Goal: Navigation & Orientation: Find specific page/section

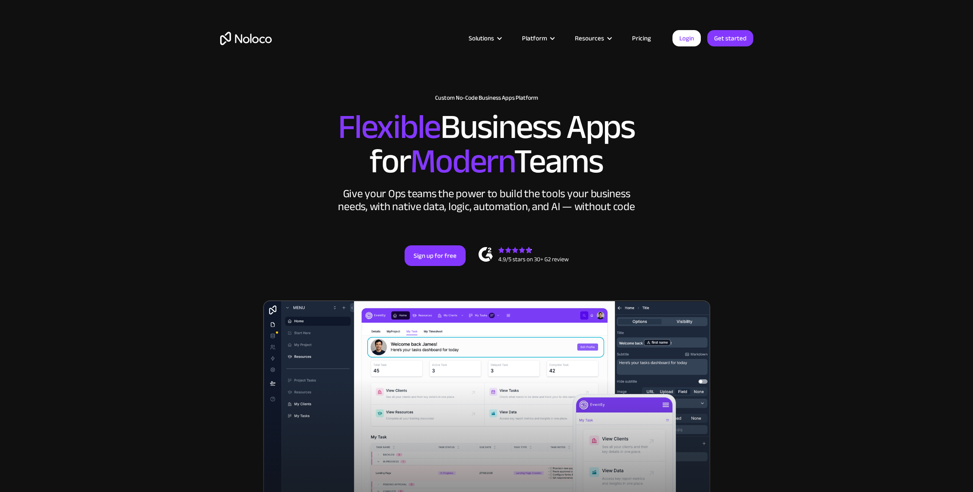
click at [246, 38] on img "home" at bounding box center [246, 38] width 52 height 13
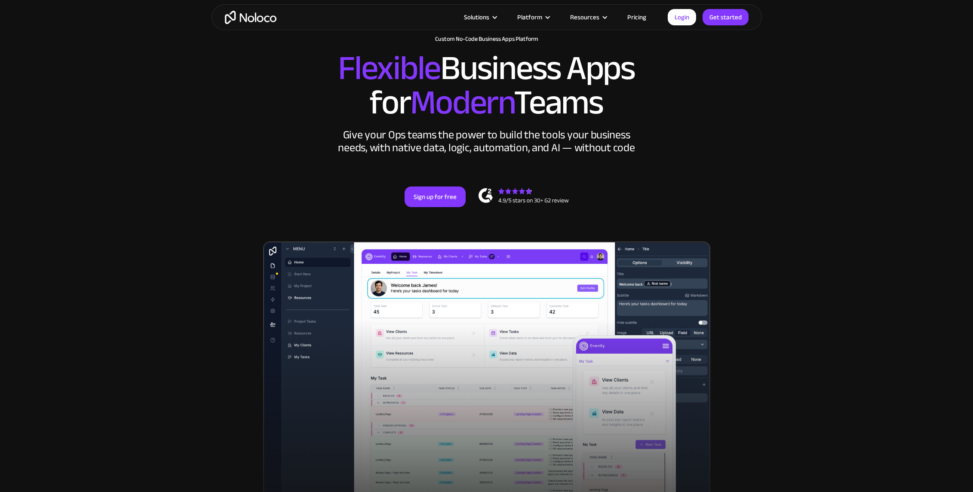
scroll to position [60, 0]
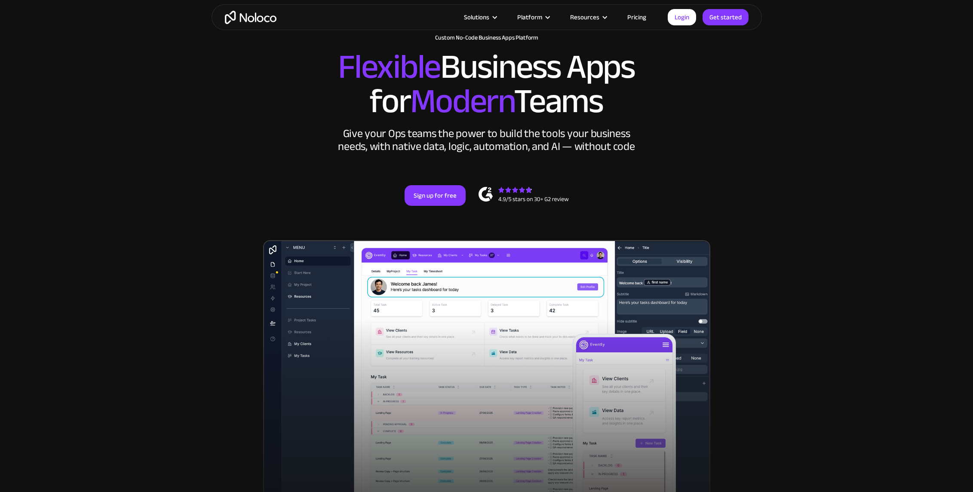
click at [528, 130] on div "Give your Ops teams the power to build the tools your business needs, with nati…" at bounding box center [486, 140] width 301 height 26
click at [569, 136] on div "Give your Ops teams the power to build the tools your business needs, with nati…" at bounding box center [486, 140] width 301 height 26
click at [459, 145] on div "Give your Ops teams the power to build the tools your business needs, with nati…" at bounding box center [486, 140] width 301 height 26
click at [517, 134] on div "Give your Ops teams the power to build the tools your business needs, with nati…" at bounding box center [486, 140] width 301 height 26
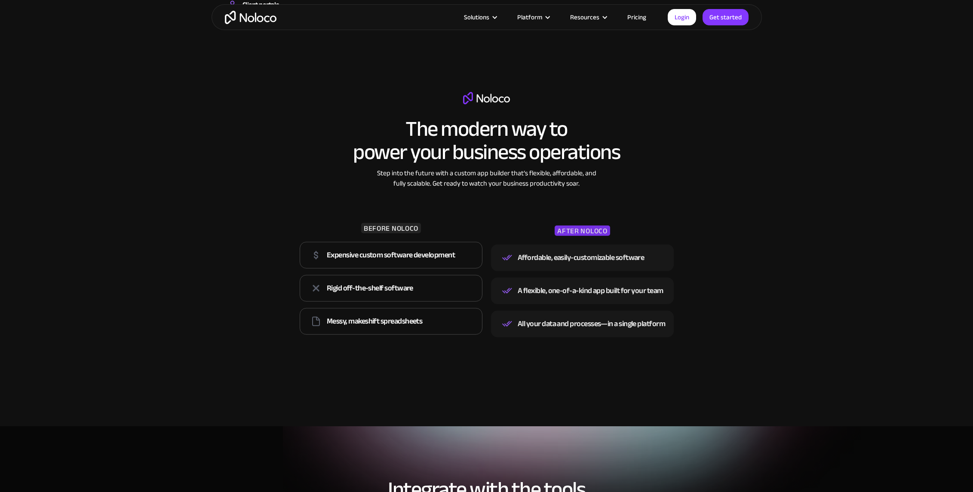
scroll to position [1068, 0]
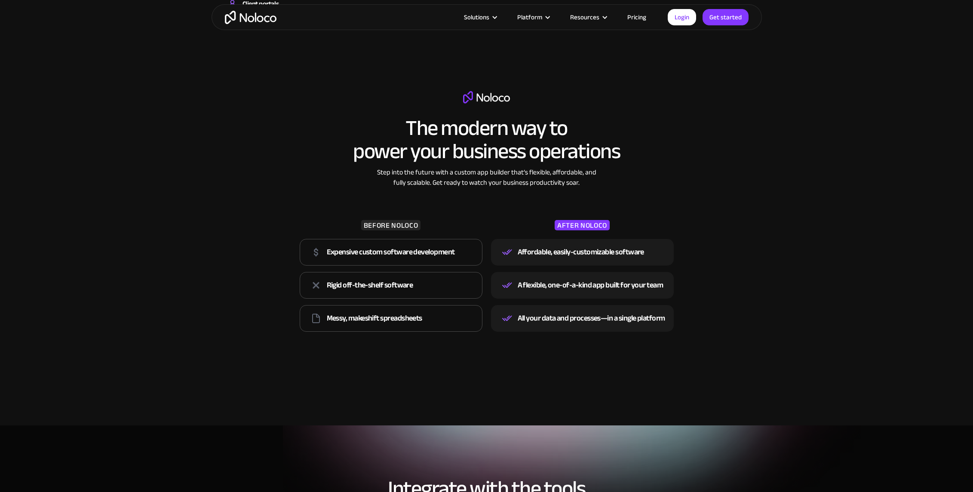
click at [510, 151] on h2 "The modern way to power your business operations" at bounding box center [486, 139] width 267 height 46
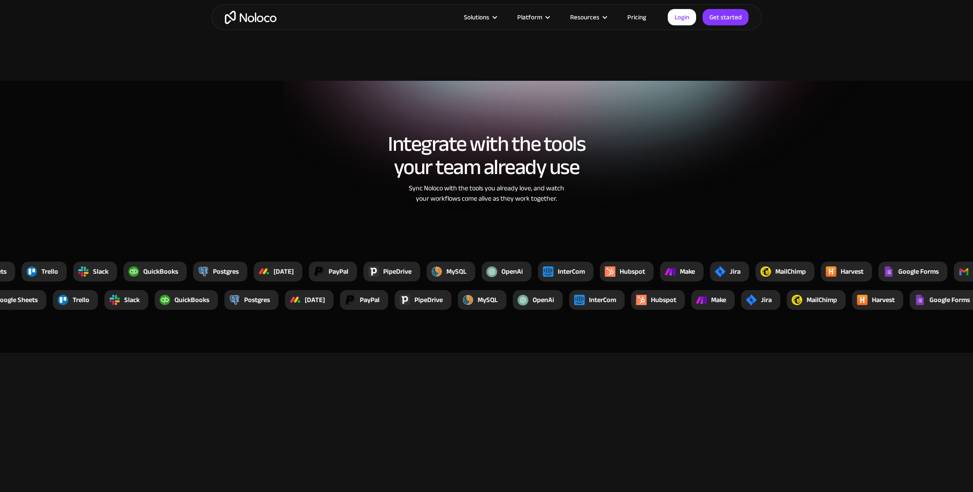
scroll to position [1414, 0]
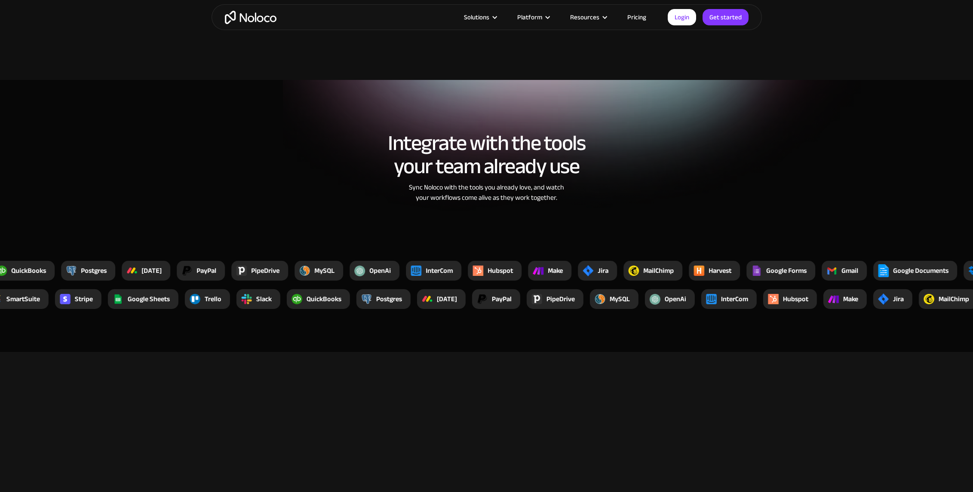
click at [500, 178] on h2 "Integrate with the tools your team already use" at bounding box center [486, 155] width 533 height 46
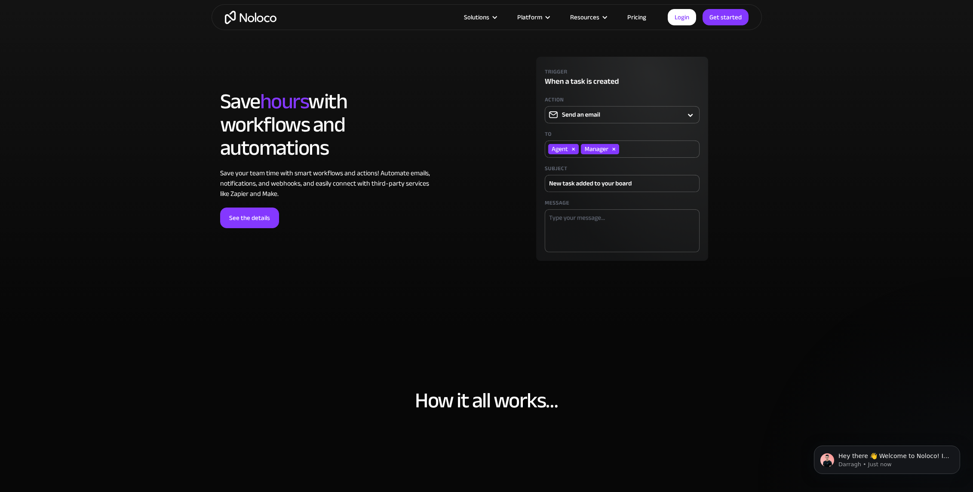
scroll to position [2386, 0]
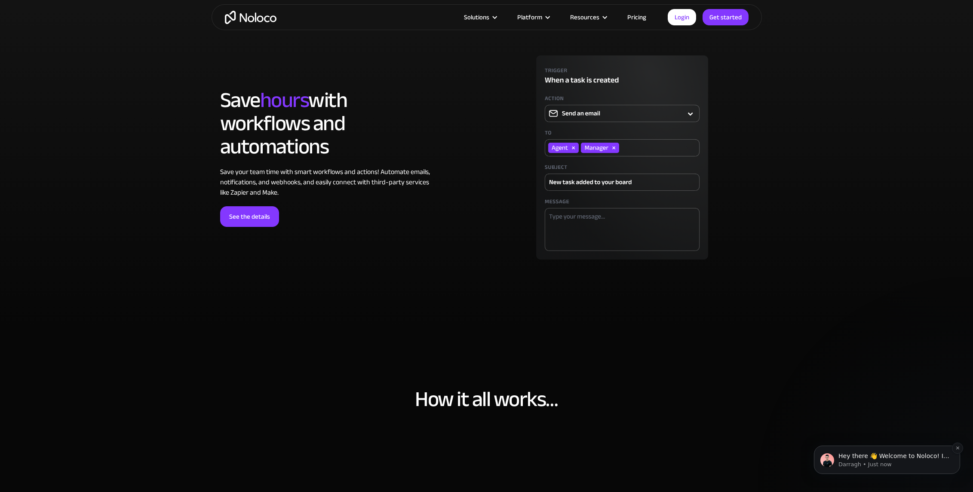
click at [906, 456] on p "Hey there 👋 Welcome to Noloco! If you have any questions, just reply to this me…" at bounding box center [893, 456] width 111 height 9
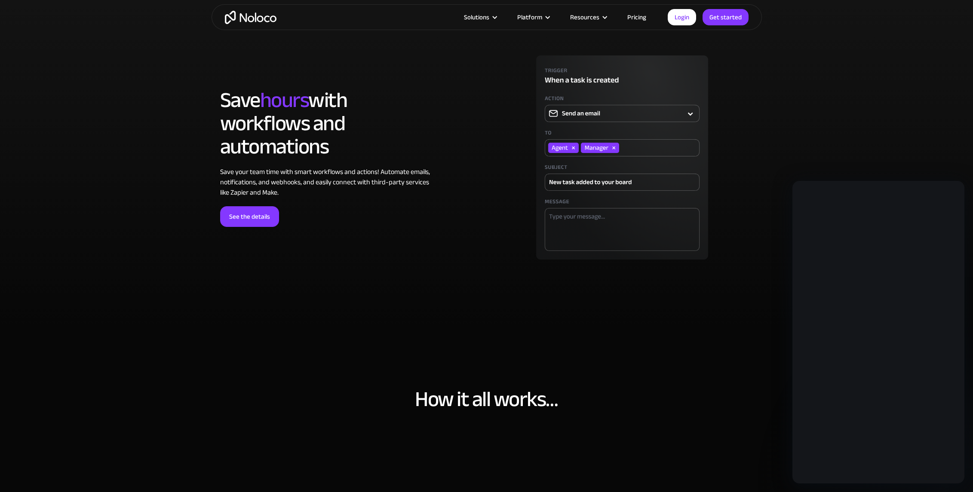
scroll to position [0, 0]
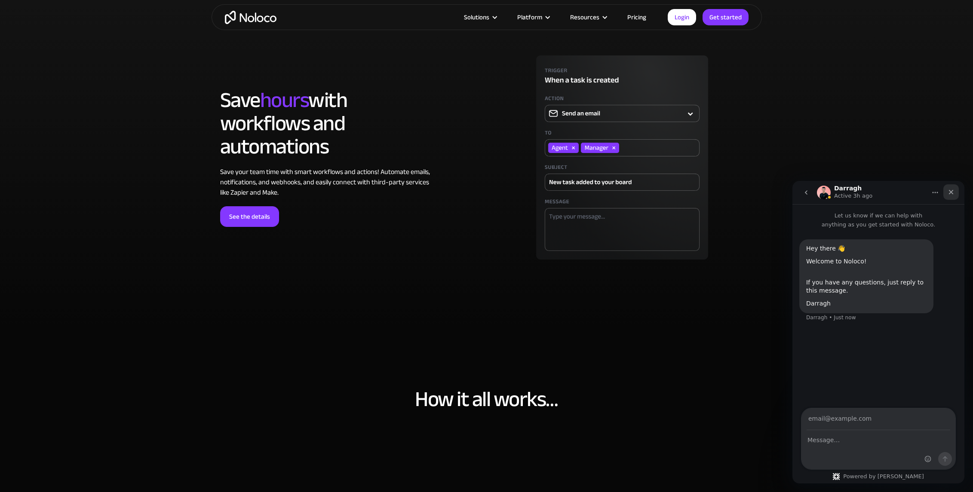
click at [951, 194] on icon "Close" at bounding box center [950, 192] width 7 height 7
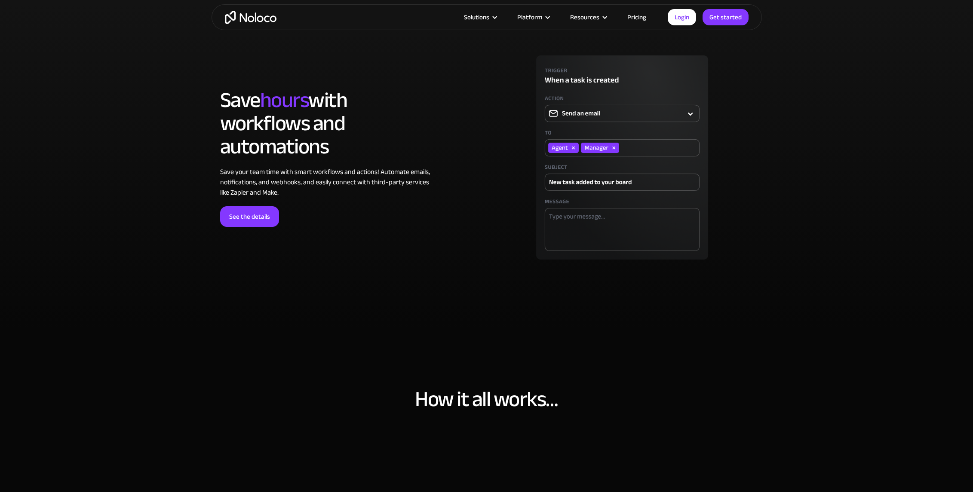
click at [472, 141] on div "LOREM IPSUM Save hours with workflows and automations Save your team time with …" at bounding box center [351, 158] width 271 height 138
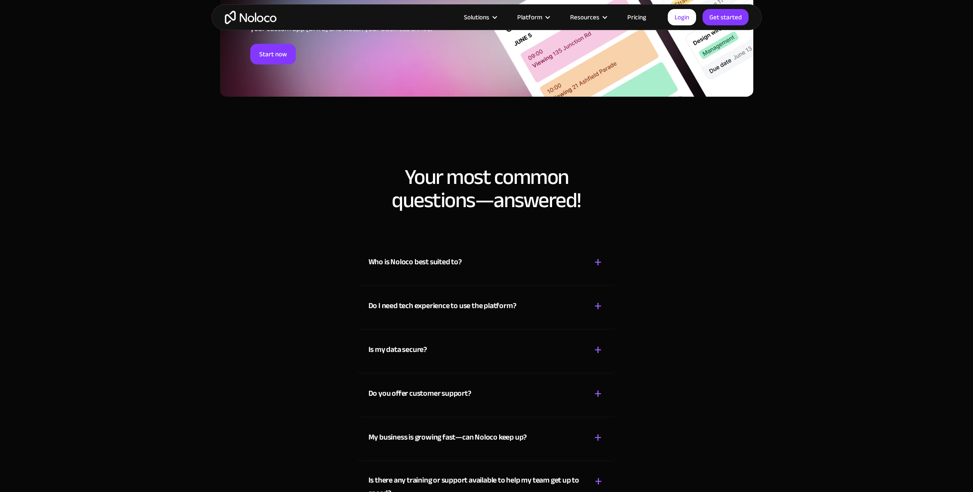
scroll to position [4751, 0]
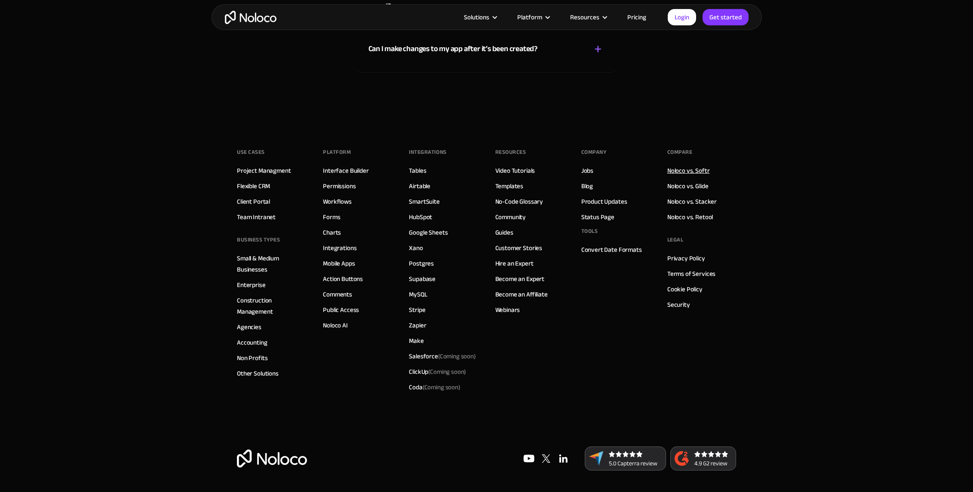
click at [682, 171] on link "Noloco vs. Softr" at bounding box center [688, 170] width 43 height 11
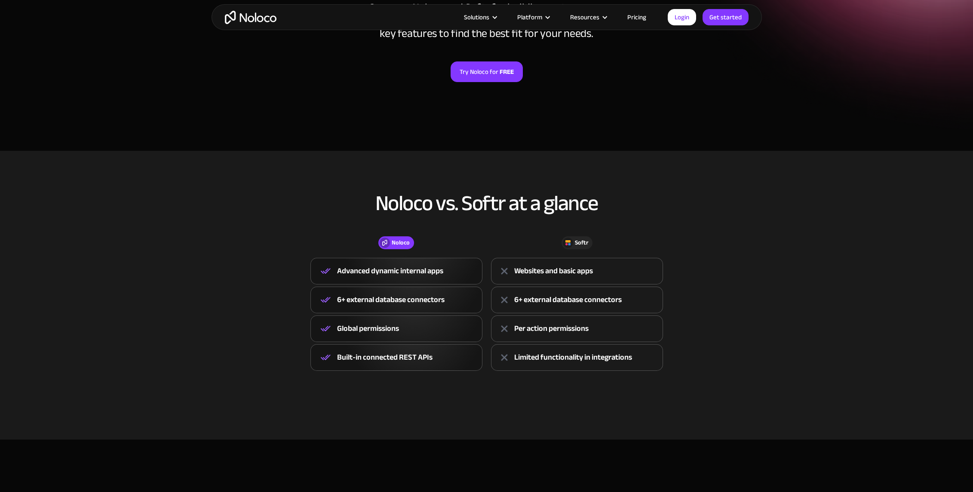
scroll to position [160, 0]
click at [479, 194] on h2 "Noloco vs. Softr at a glance" at bounding box center [486, 201] width 533 height 23
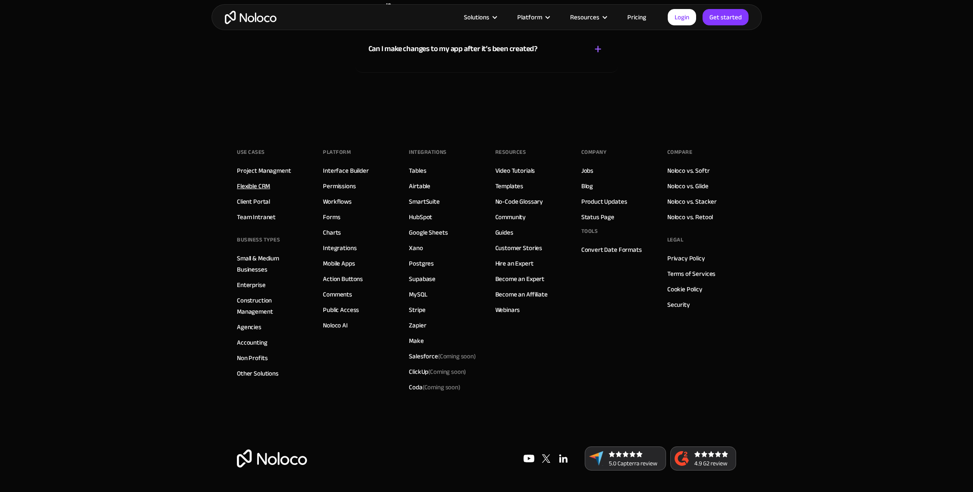
click at [254, 186] on link "Flexible CRM" at bounding box center [253, 186] width 33 height 11
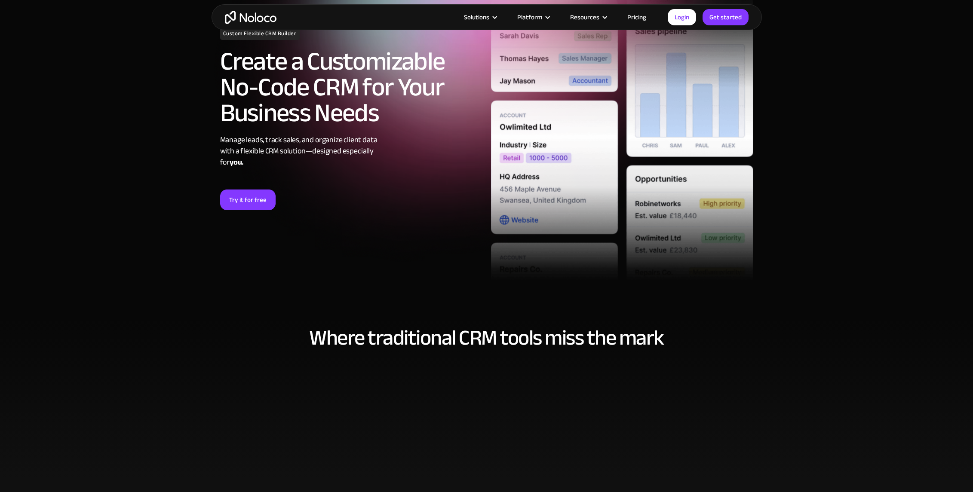
scroll to position [95, 0]
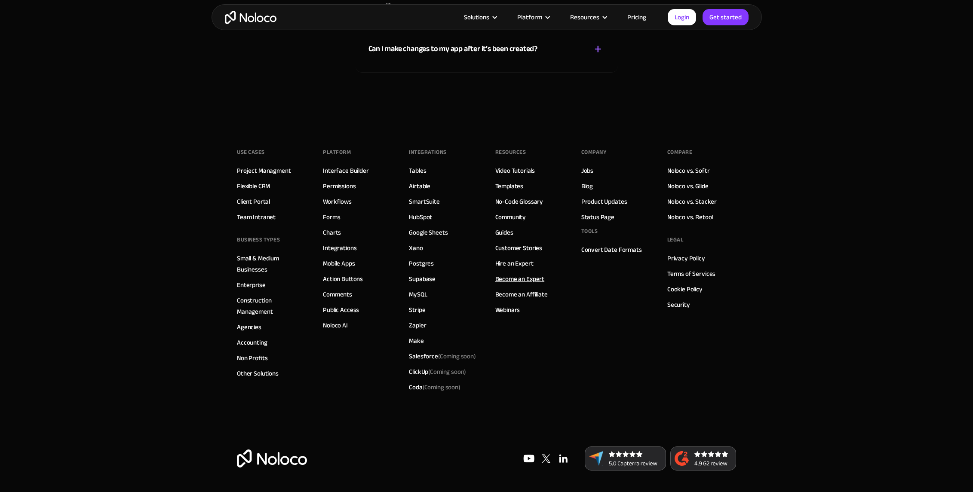
click at [522, 277] on link "Become an Expert" at bounding box center [519, 278] width 49 height 11
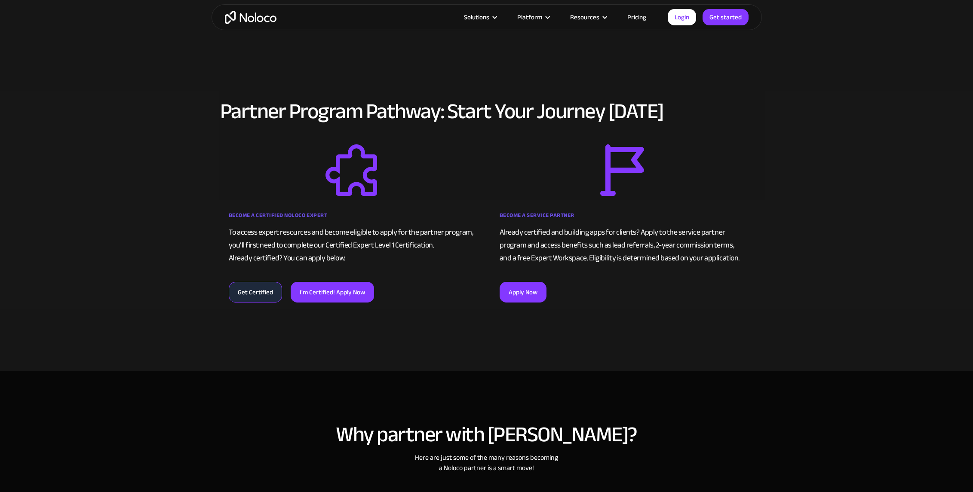
click at [468, 205] on div "Become a Certified Noloco Expert To access expert resources and become eligible…" at bounding box center [351, 223] width 262 height 158
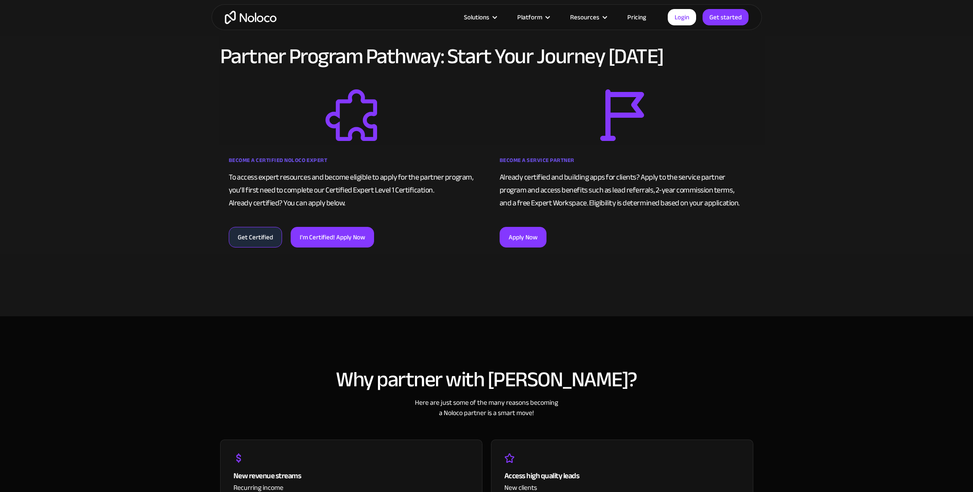
scroll to position [514, 0]
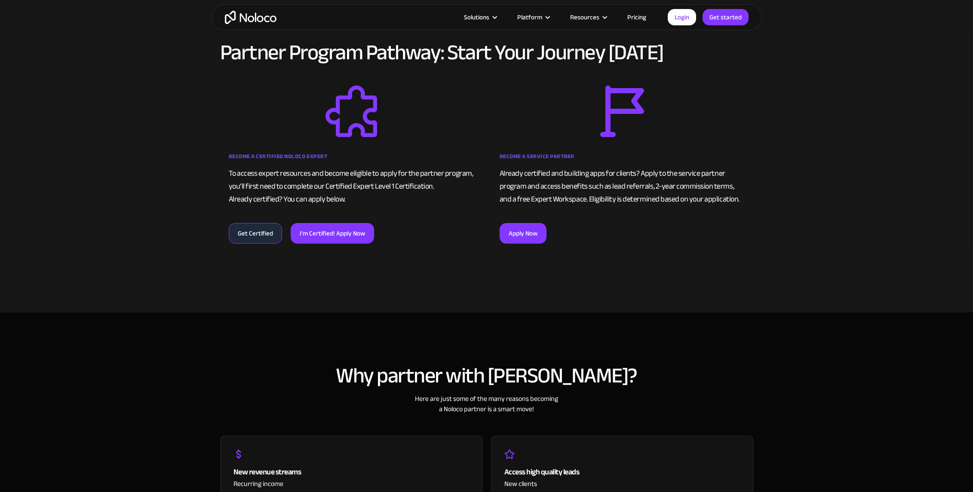
click at [463, 174] on div "To access expert resources and become eligible to apply for the partner program…" at bounding box center [351, 186] width 245 height 39
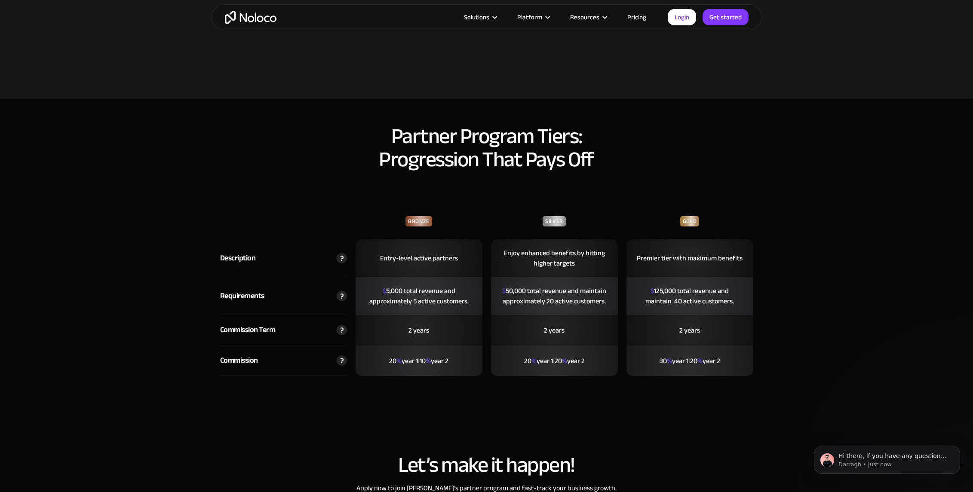
scroll to position [1824, 0]
click at [478, 124] on h2 "Partner Program Tiers: Progression That Pays Off" at bounding box center [486, 147] width 533 height 46
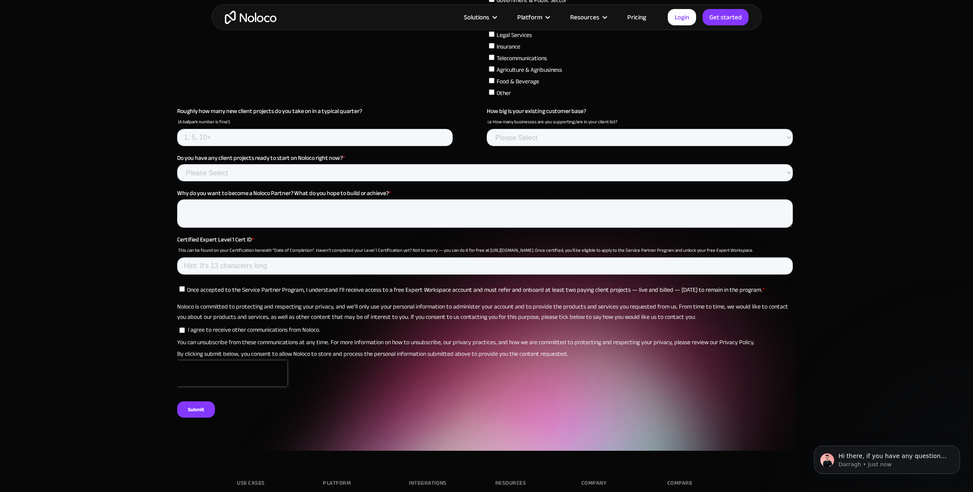
scroll to position [3237, 0]
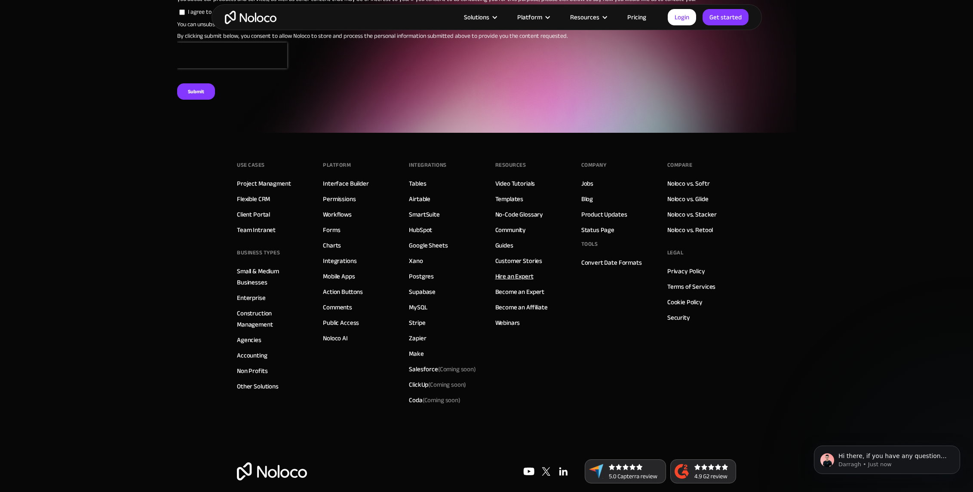
click at [511, 271] on link "Hire an Expert" at bounding box center [514, 276] width 38 height 11
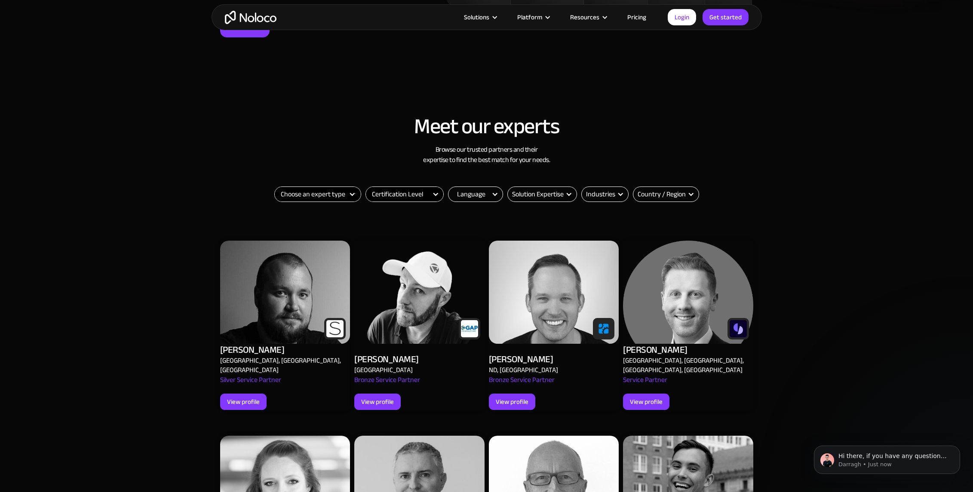
scroll to position [211, 0]
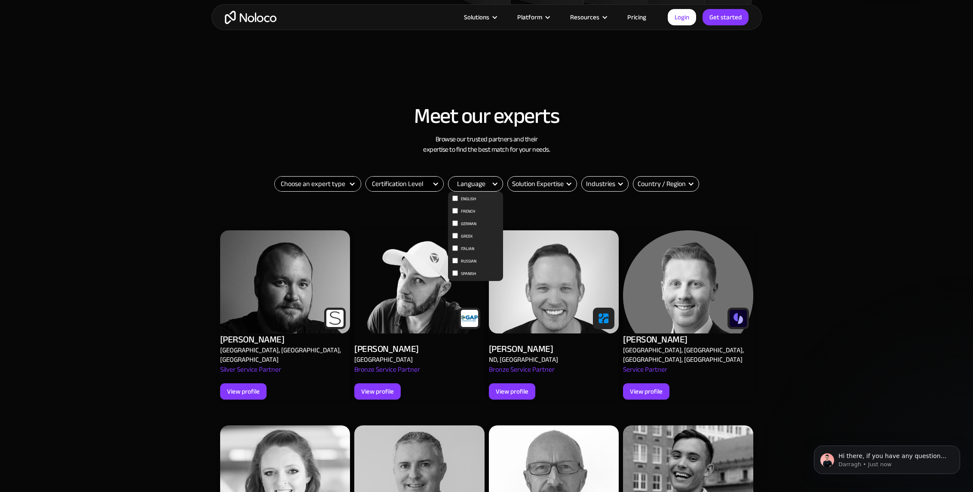
click at [462, 184] on div "Language" at bounding box center [471, 184] width 28 height 10
click at [454, 224] on input "German" at bounding box center [455, 223] width 6 height 6
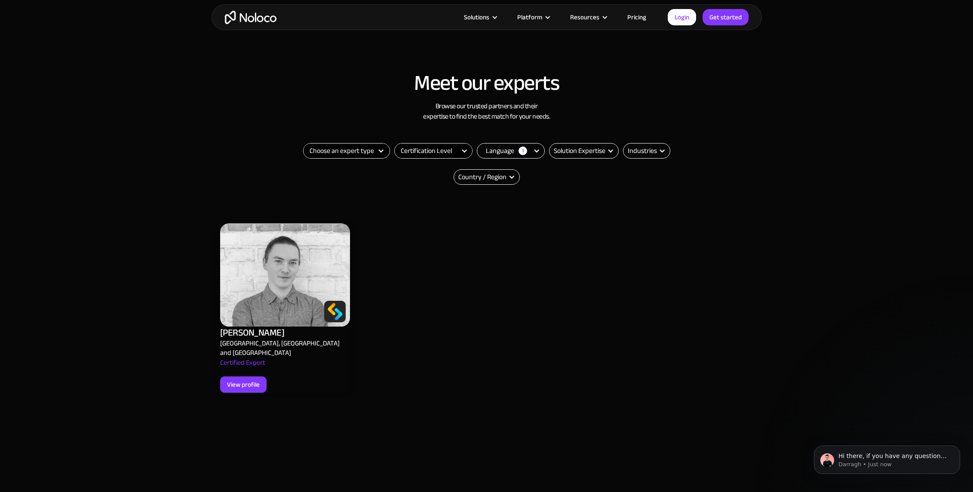
scroll to position [251, 0]
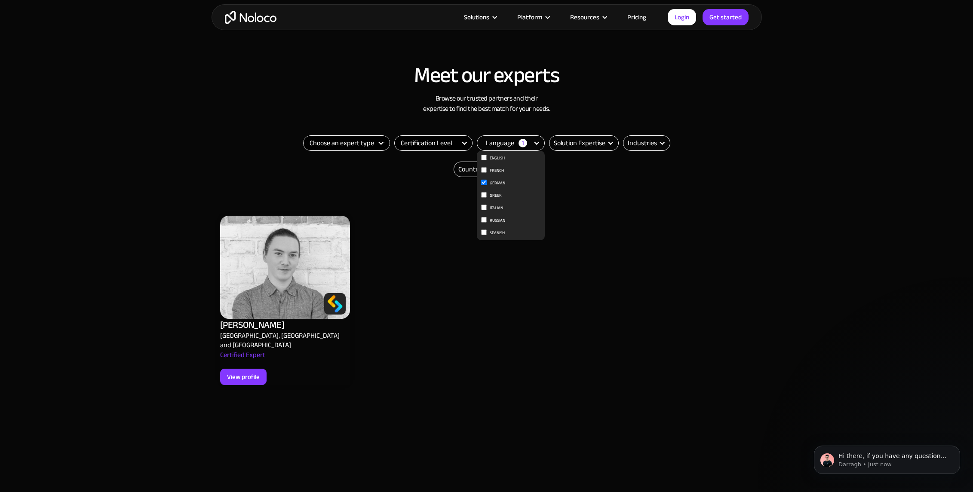
click at [515, 141] on div "Language 1" at bounding box center [511, 142] width 68 height 15
click at [483, 184] on input "German" at bounding box center [484, 183] width 6 height 6
checkbox input "false"
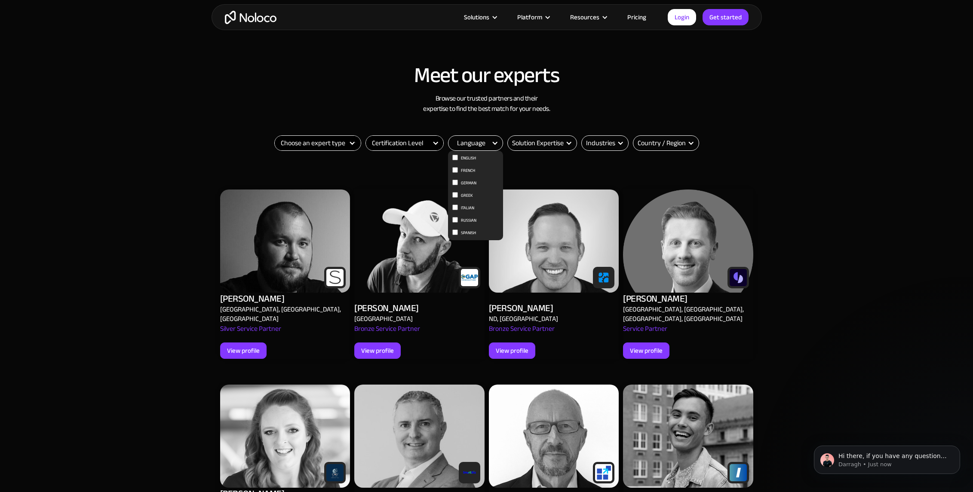
click at [455, 220] on input "Russian" at bounding box center [455, 220] width 6 height 6
checkbox input "true"
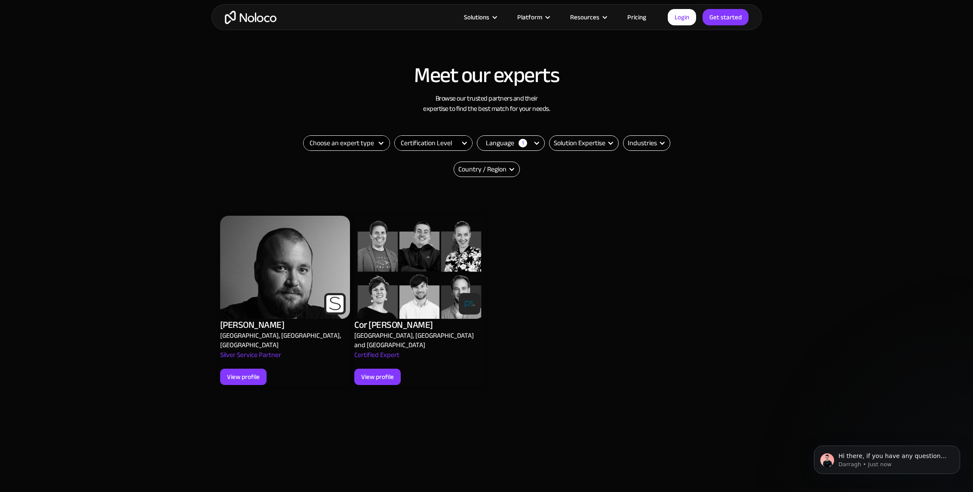
click at [243, 231] on img at bounding box center [285, 267] width 130 height 103
click at [242, 371] on div "View profile" at bounding box center [243, 376] width 33 height 11
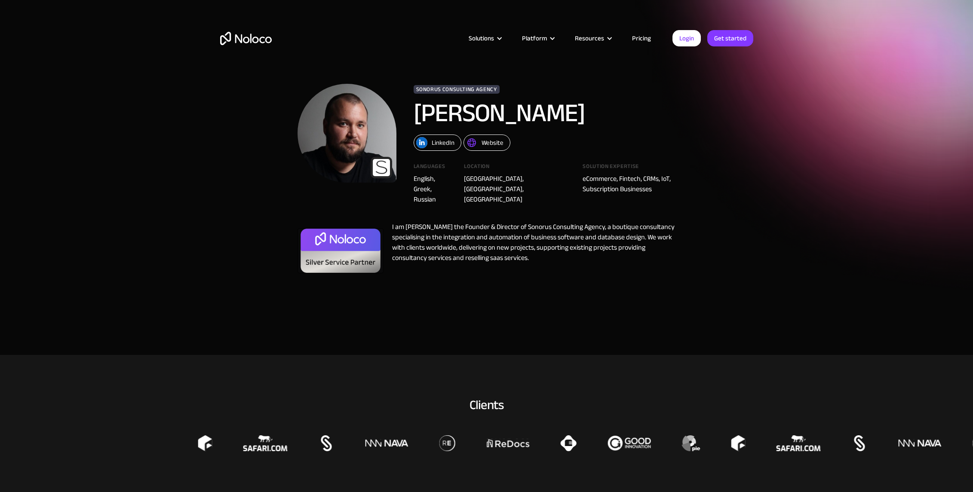
click at [497, 143] on div "Website" at bounding box center [492, 142] width 22 height 11
